Goal: Information Seeking & Learning: Learn about a topic

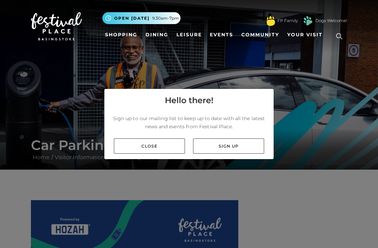
click at [155, 154] on link "Close" at bounding box center [149, 146] width 71 height 15
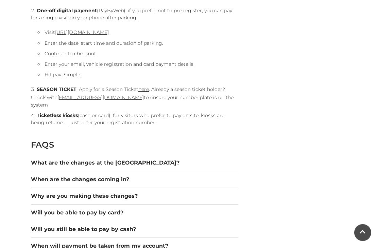
scroll to position [751, 0]
click at [133, 159] on button "What are the changes at the [GEOGRAPHIC_DATA]?" at bounding box center [134, 163] width 207 height 8
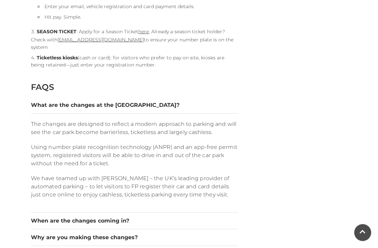
scroll to position [811, 0]
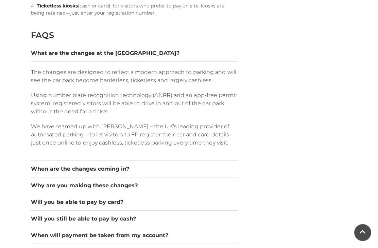
click at [228, 165] on button "When are the changes coming in?" at bounding box center [134, 169] width 207 height 8
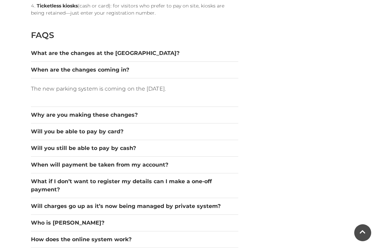
click at [130, 111] on button "Why are you making these changes?" at bounding box center [134, 115] width 207 height 8
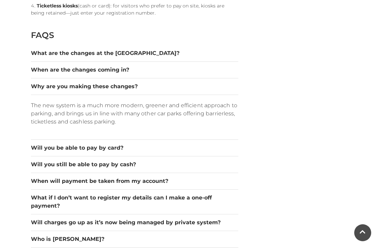
click at [127, 66] on button "When are the changes coming in?" at bounding box center [134, 70] width 207 height 8
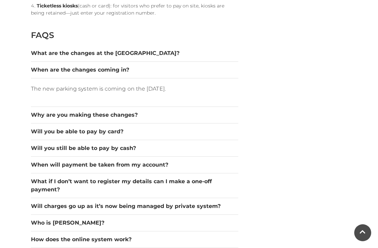
click at [130, 111] on button "Why are you making these changes?" at bounding box center [134, 115] width 207 height 8
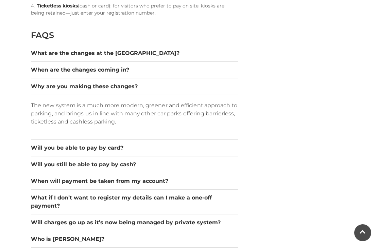
click at [117, 144] on button "Will you be able to pay by card?" at bounding box center [134, 148] width 207 height 8
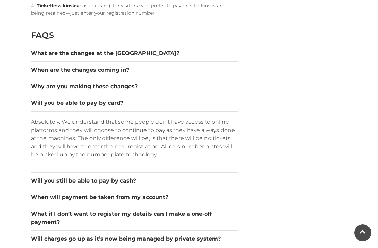
click at [136, 177] on button "Will you still be able to pay by cash?" at bounding box center [134, 181] width 207 height 8
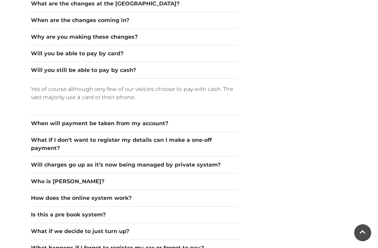
scroll to position [912, 0]
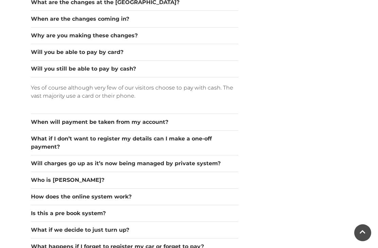
click at [199, 135] on button "What if I don’t want to register my details can I make a one-off payment?" at bounding box center [134, 143] width 207 height 16
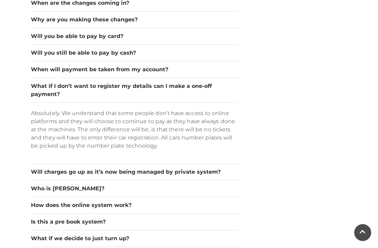
click at [199, 168] on button "Will charges go up as it’s now being managed by private system?" at bounding box center [134, 172] width 207 height 8
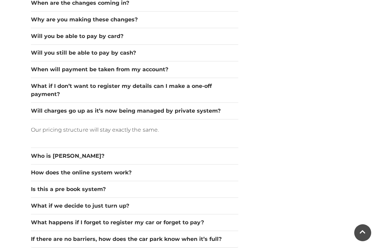
click at [176, 152] on button "Who is [PERSON_NAME]?" at bounding box center [134, 156] width 207 height 8
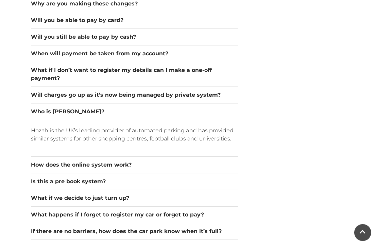
scroll to position [965, 0]
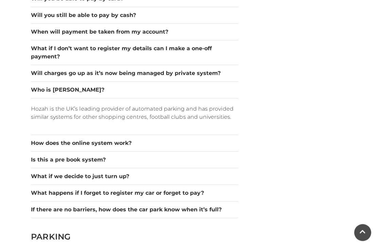
click at [217, 173] on button "What if we decide to just turn up?" at bounding box center [134, 177] width 207 height 8
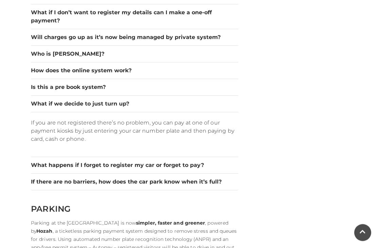
scroll to position [1010, 0]
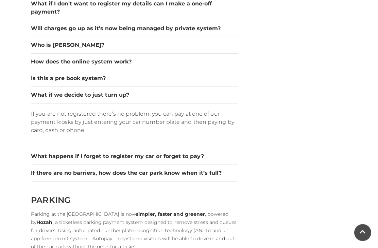
click at [198, 153] on button "What happens if I forget to register my car or forget to pay?" at bounding box center [134, 157] width 207 height 8
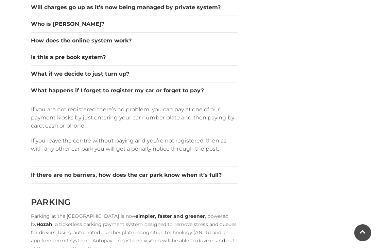
scroll to position [1057, 0]
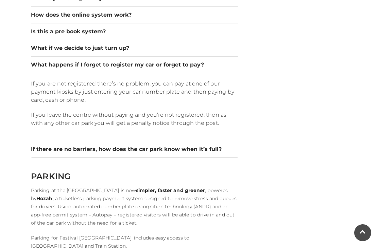
click at [207, 145] on button "If there are no barriers, how does the car park know when it’s full?" at bounding box center [134, 149] width 207 height 8
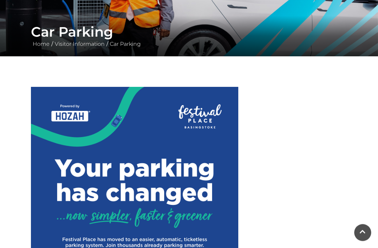
scroll to position [0, 0]
